Goal: Information Seeking & Learning: Find specific fact

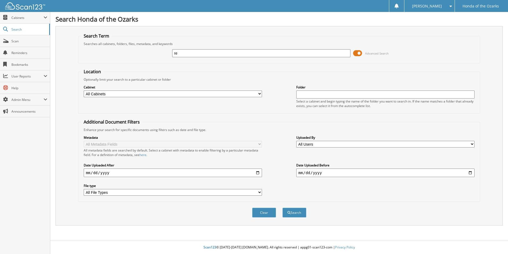
type input "r"
type input "dealer reserve"
click at [283, 207] on button "Search" at bounding box center [295, 212] width 24 height 10
click at [228, 54] on input "text" at bounding box center [261, 53] width 178 height 8
type input ""dealer reserve statements""
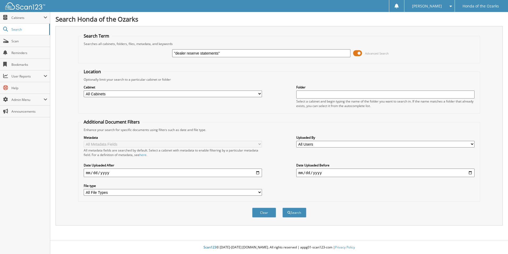
click at [283, 207] on button "Search" at bounding box center [295, 212] width 24 height 10
